Goal: Information Seeking & Learning: Find specific fact

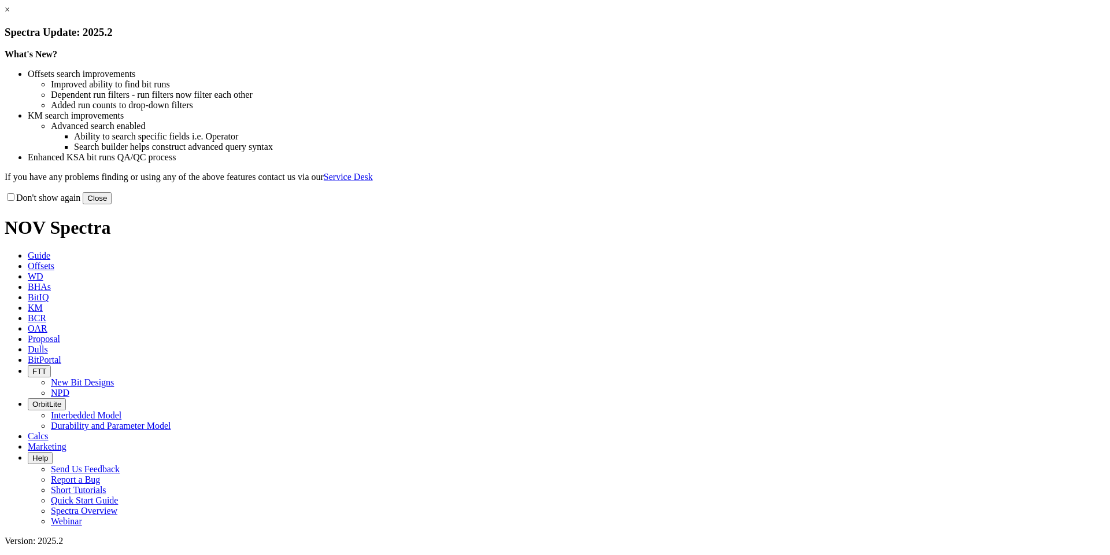
click at [112, 204] on button "Close" at bounding box center [97, 198] width 29 height 12
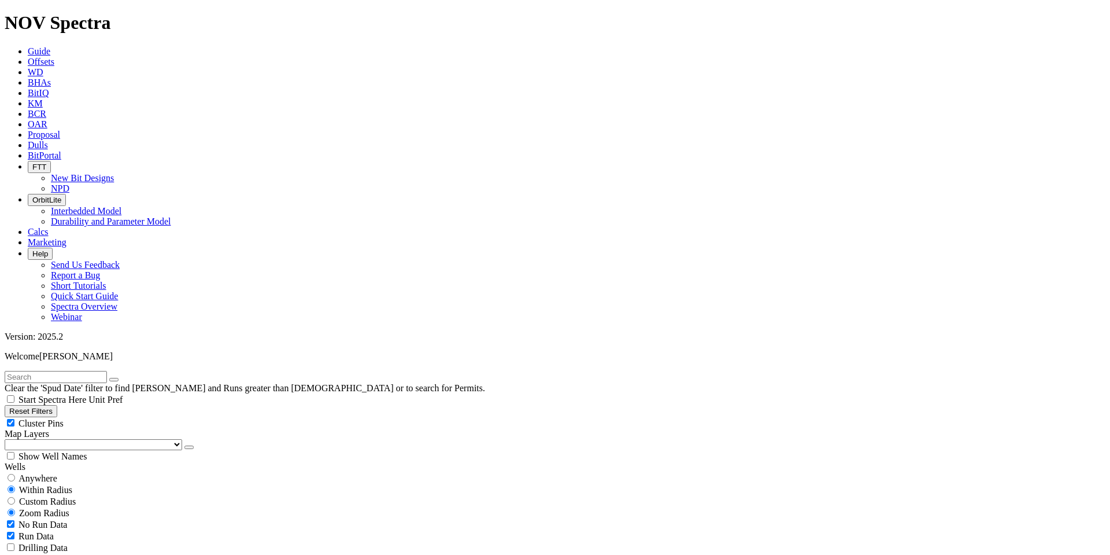
click at [43, 98] on span "KM" at bounding box center [35, 103] width 15 height 10
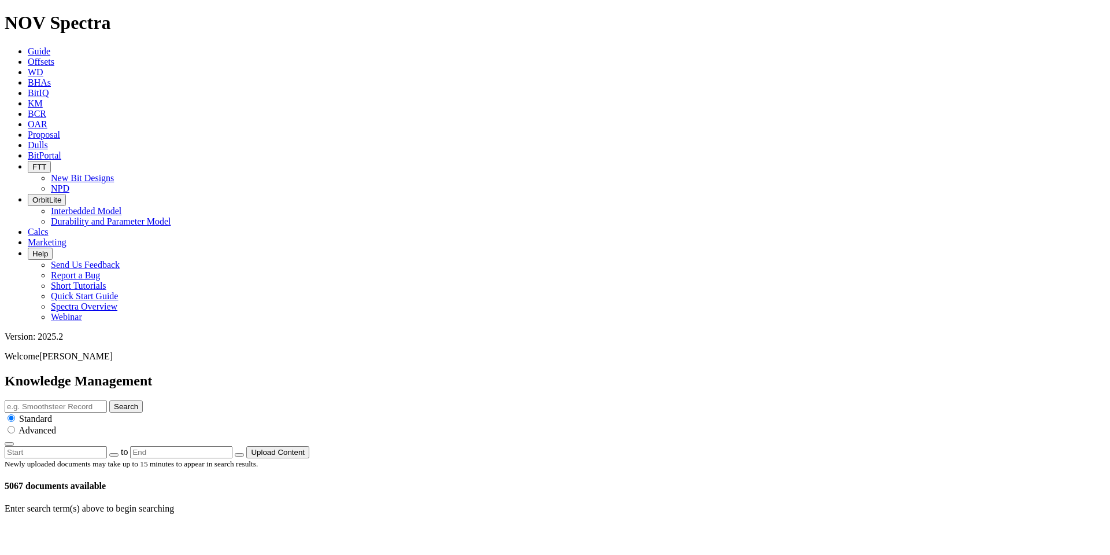
click at [107, 400] on input "text" at bounding box center [56, 406] width 102 height 12
type input "evolve flyer"
click at [109, 400] on button "Search" at bounding box center [126, 406] width 34 height 12
click at [42, 529] on link at bounding box center [42, 534] width 0 height 10
